Goal: Information Seeking & Learning: Learn about a topic

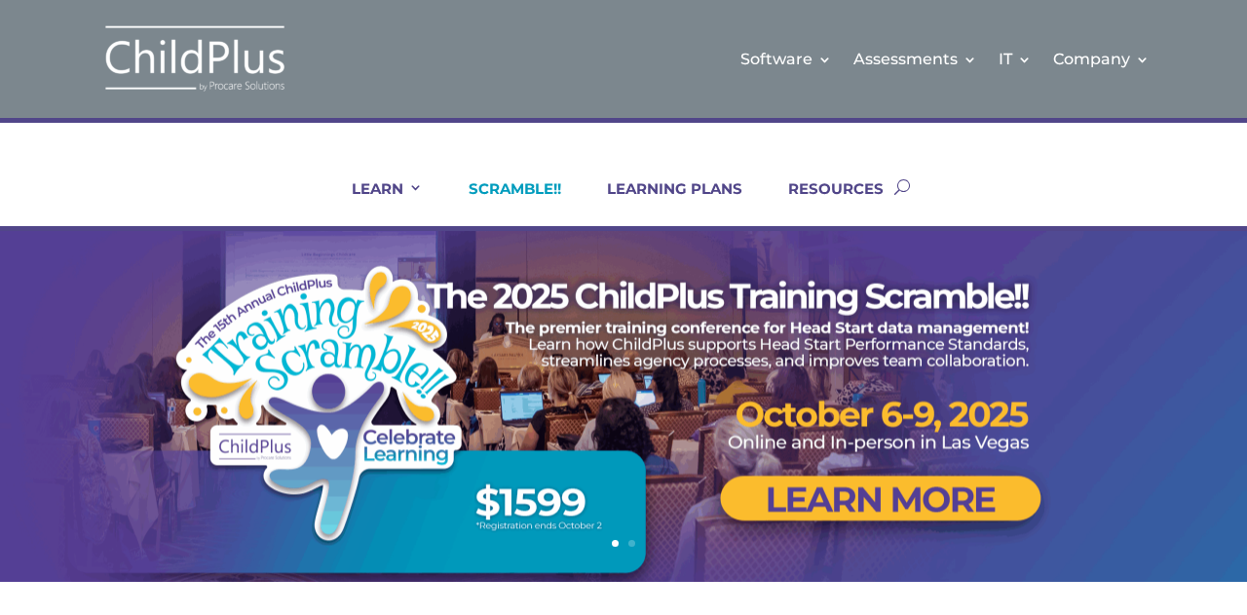
click at [484, 195] on link "SCRAMBLE!!" at bounding box center [502, 202] width 117 height 47
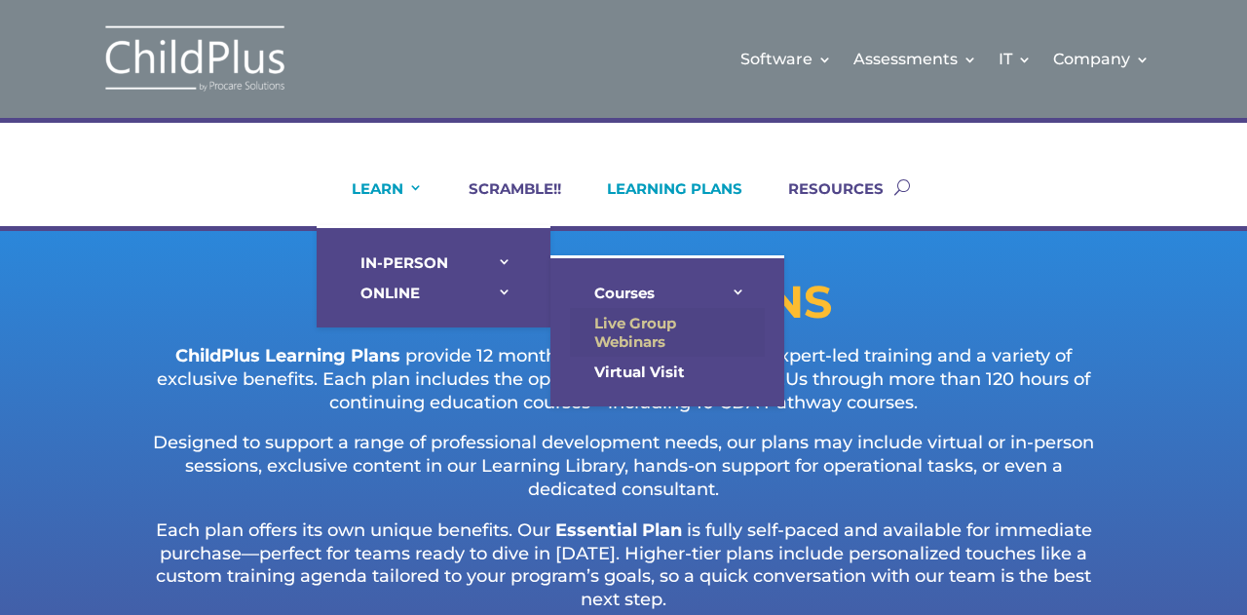
click at [703, 324] on link "Live Group Webinars" at bounding box center [667, 332] width 195 height 49
